Goal: Find contact information: Obtain details needed to contact an individual or organization

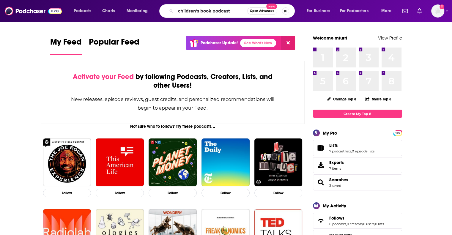
type input "children's book podcast"
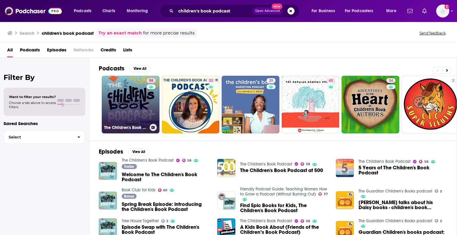
click at [137, 87] on link "58 The Children's Book Podcast" at bounding box center [131, 105] width 58 height 58
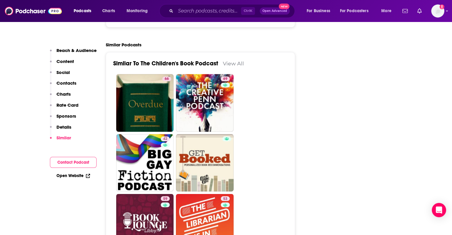
scroll to position [1109, 0]
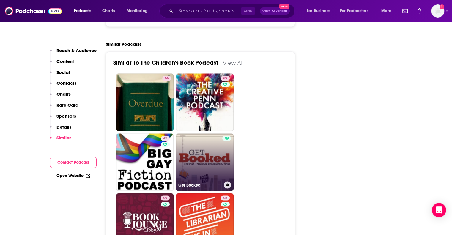
click at [195, 133] on link "Get Booked" at bounding box center [205, 162] width 58 height 58
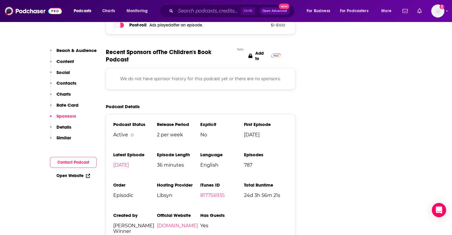
scroll to position [791, 0]
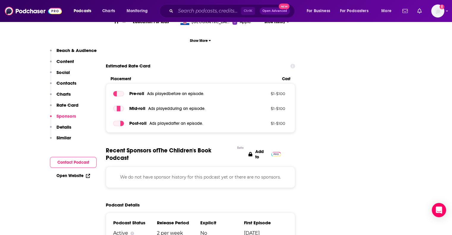
click at [62, 84] on p "Contacts" at bounding box center [66, 83] width 20 height 6
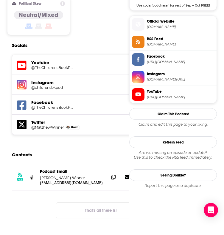
scroll to position [507, 11]
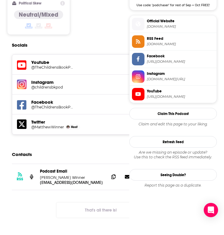
click at [77, 149] on div "Contacts" at bounding box center [103, 154] width 182 height 11
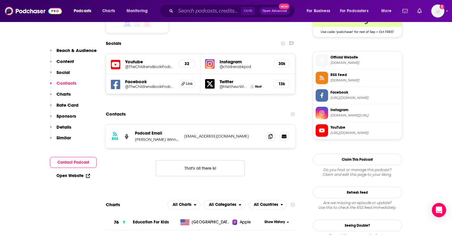
scroll to position [0, 0]
